Goal: Check status: Check status

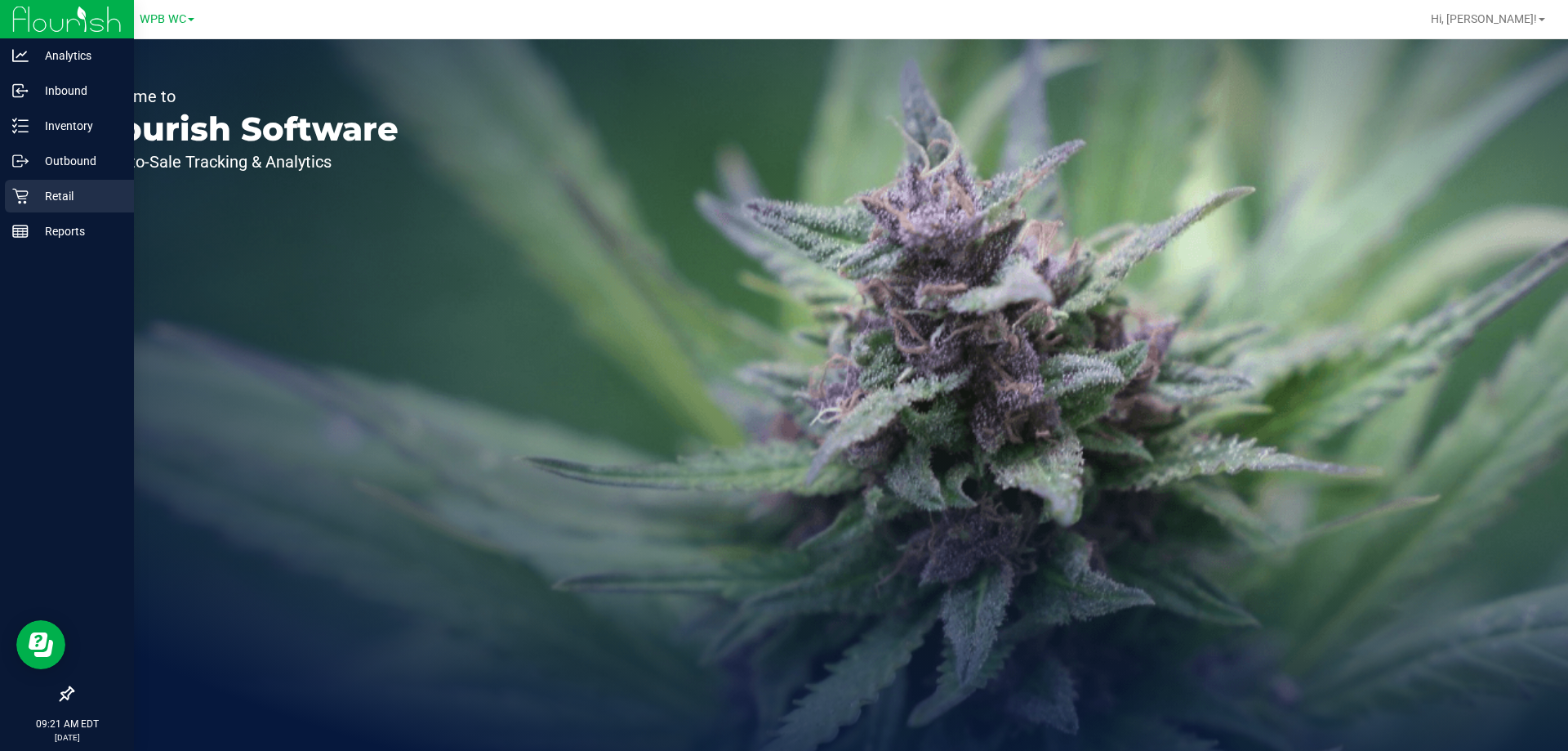
click at [79, 191] on p "Retail" at bounding box center [78, 196] width 98 height 19
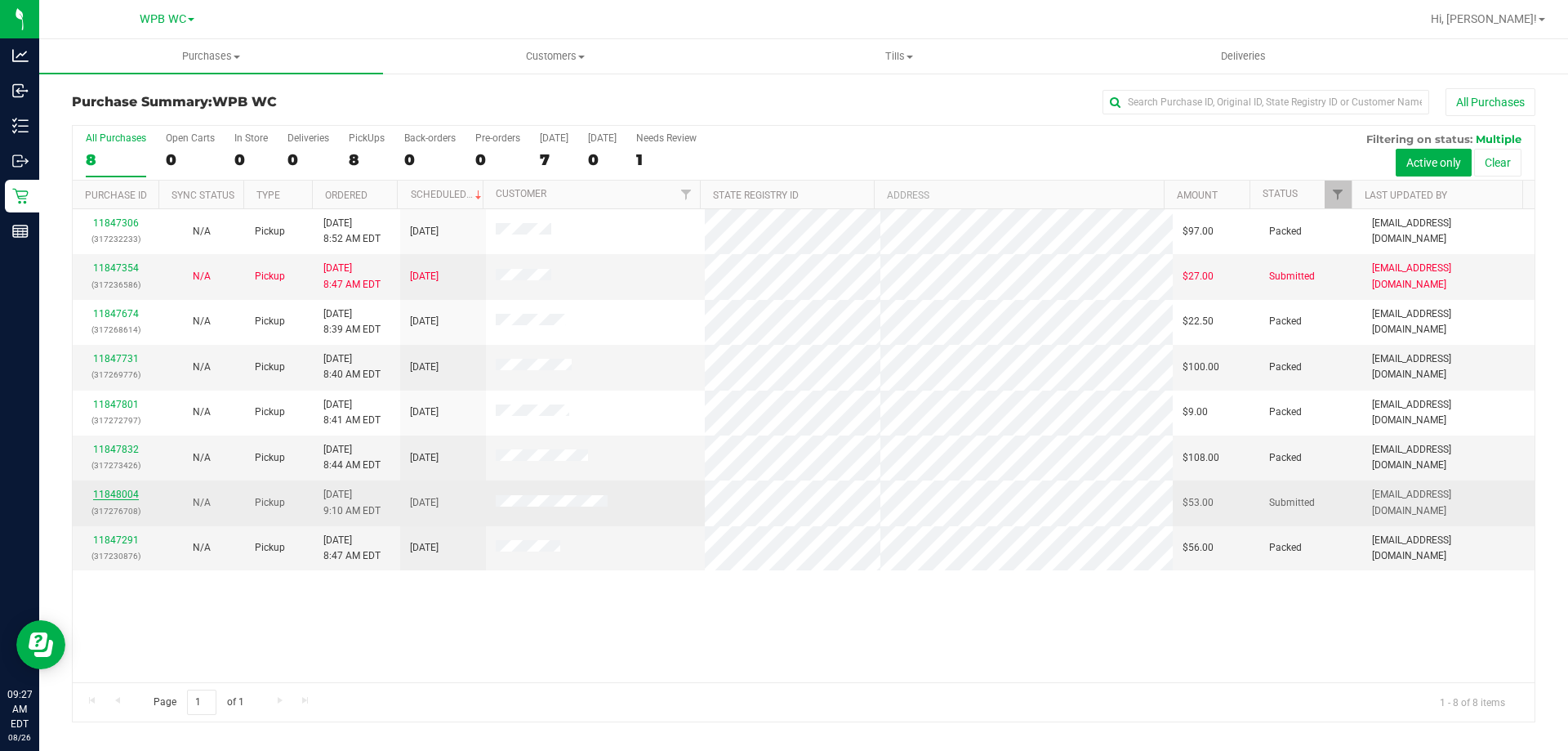
click at [131, 494] on link "11848004" at bounding box center [116, 493] width 46 height 11
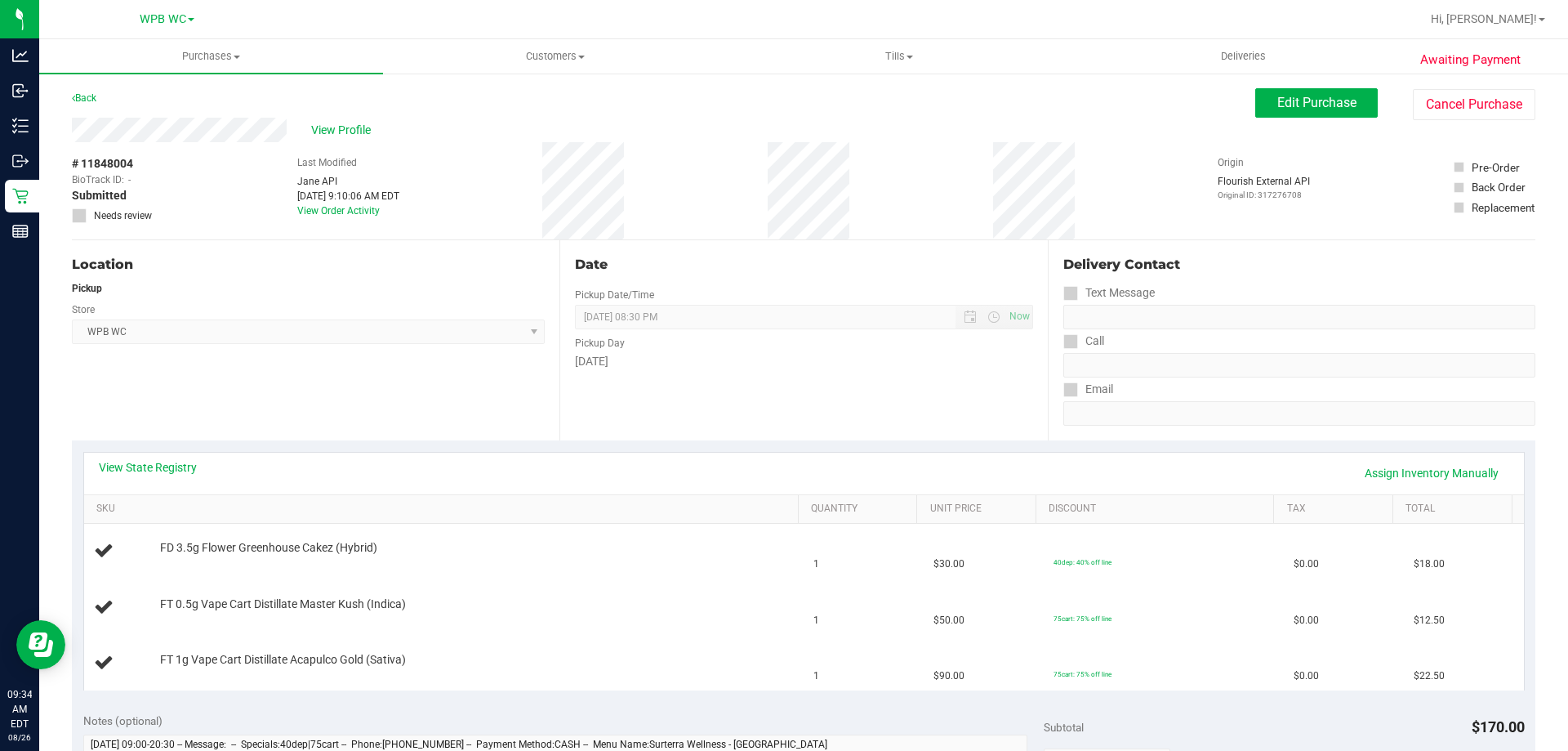
click at [42, 192] on div "Awaiting Payment Back Edit Purchase Cancel Purchase View Profile # 11848004 Bio…" at bounding box center [803, 740] width 1529 height 1337
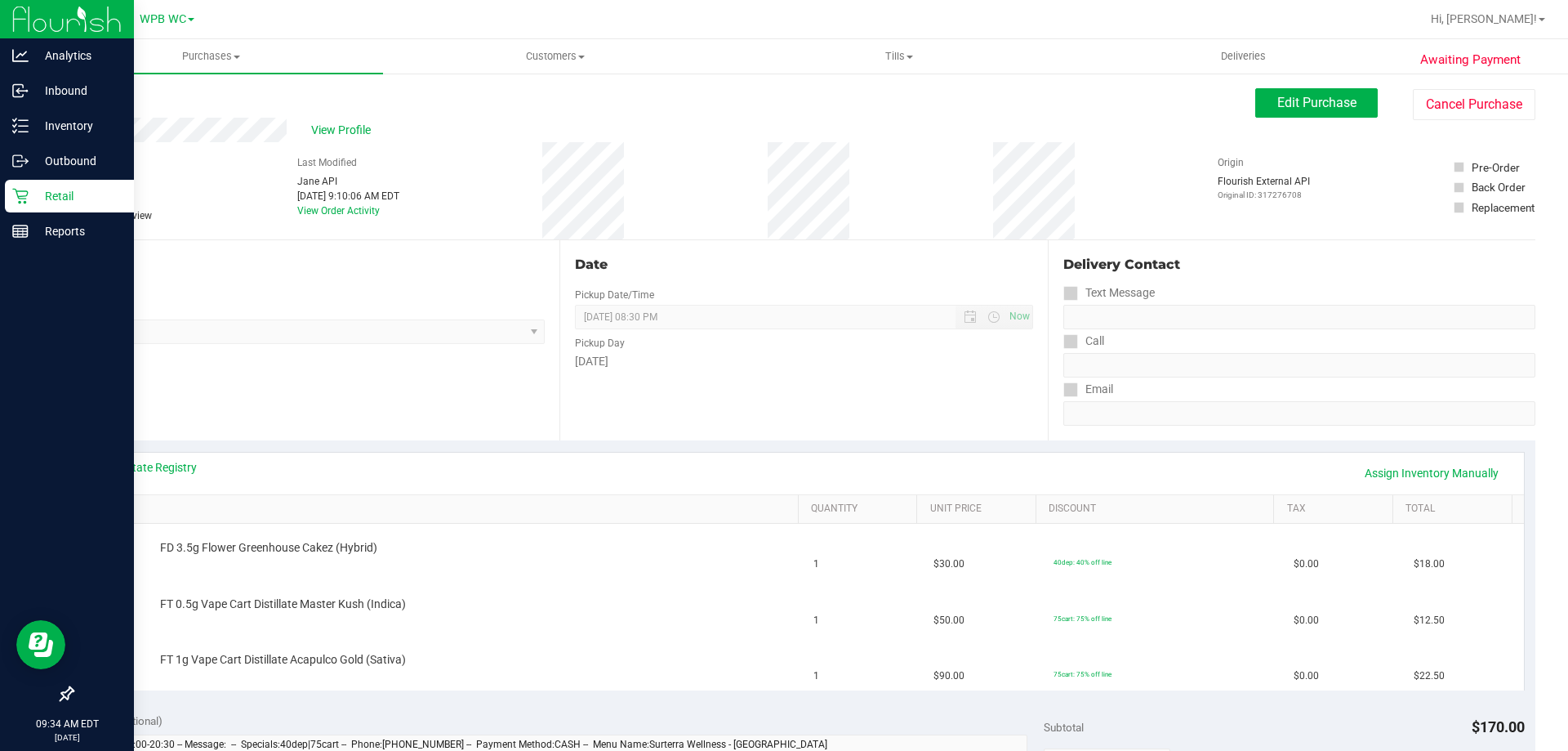
click at [34, 194] on p "Retail" at bounding box center [78, 196] width 98 height 19
